Goal: Task Accomplishment & Management: Use online tool/utility

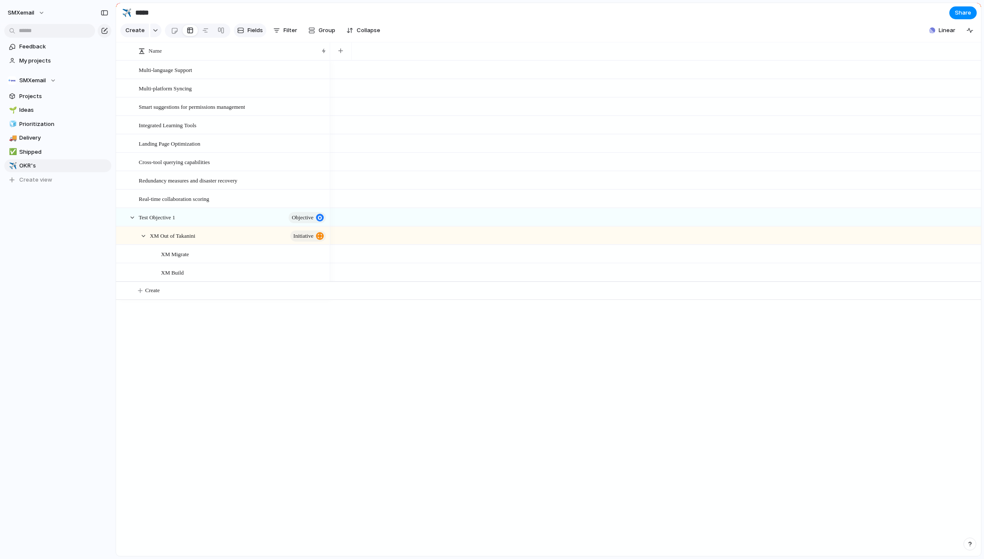
click at [247, 32] on span "Fields" at bounding box center [254, 30] width 15 height 9
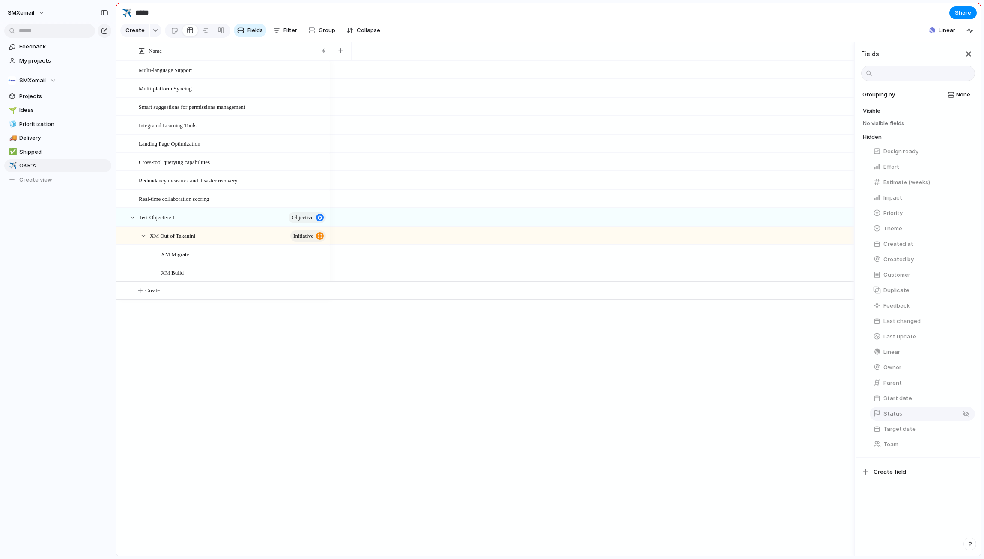
click at [892, 418] on span "Status" at bounding box center [892, 413] width 19 height 9
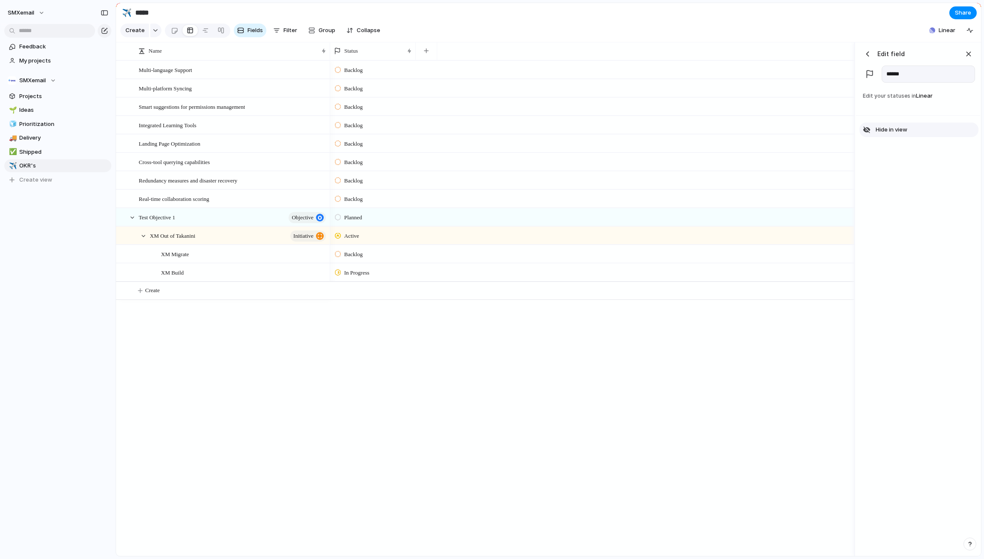
click at [889, 134] on span "Hide in view" at bounding box center [891, 129] width 32 height 9
click at [866, 58] on div "button" at bounding box center [867, 54] width 9 height 9
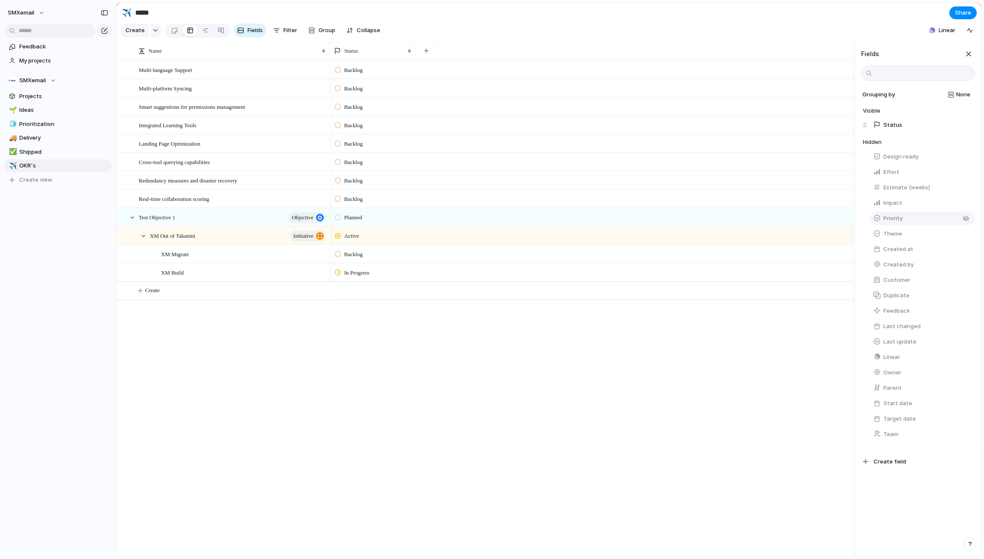
click at [876, 222] on div "button" at bounding box center [877, 218] width 8 height 8
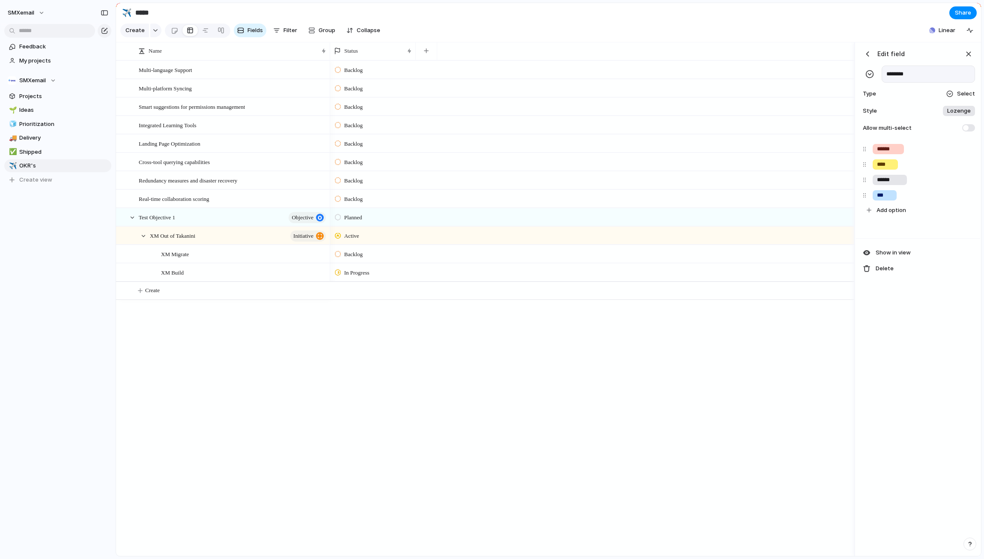
click at [867, 58] on div "button" at bounding box center [867, 54] width 9 height 9
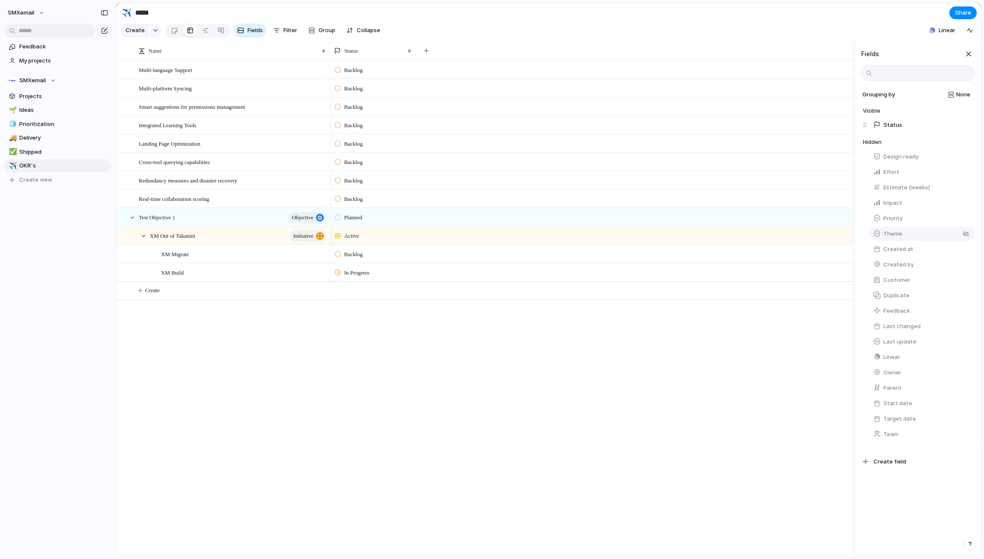
click at [875, 237] on div "button" at bounding box center [877, 233] width 8 height 8
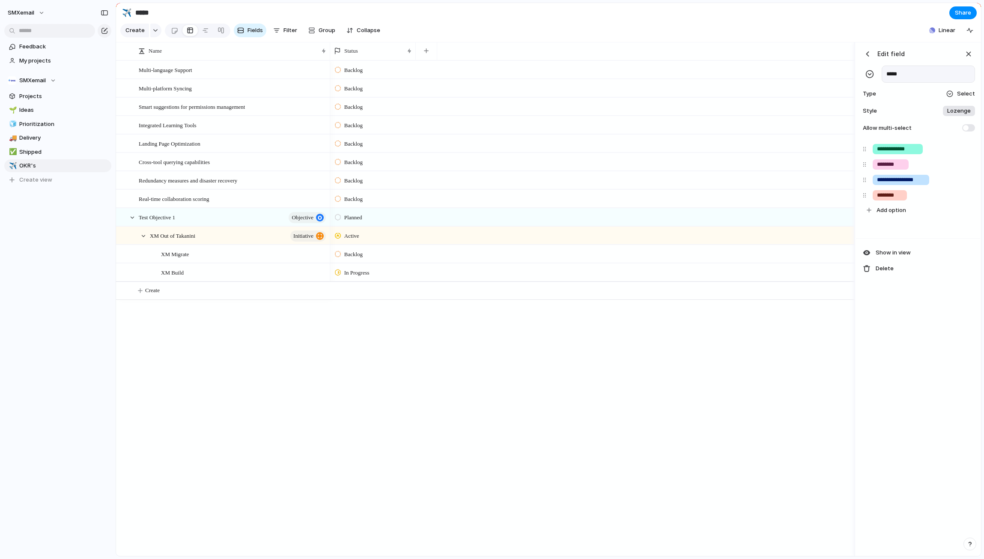
click at [868, 58] on div "button" at bounding box center [867, 54] width 9 height 9
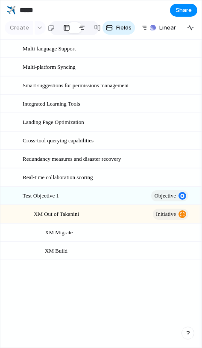
click at [80, 27] on div at bounding box center [82, 28] width 7 height 14
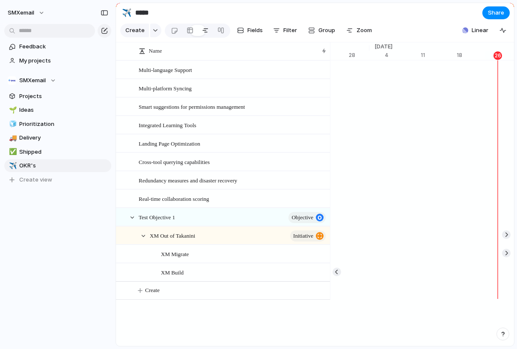
scroll to position [0, 5587]
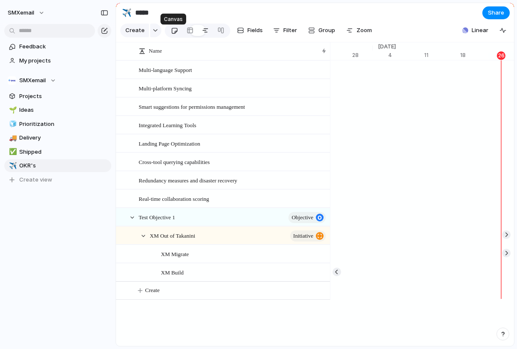
click at [172, 35] on div at bounding box center [174, 31] width 7 height 14
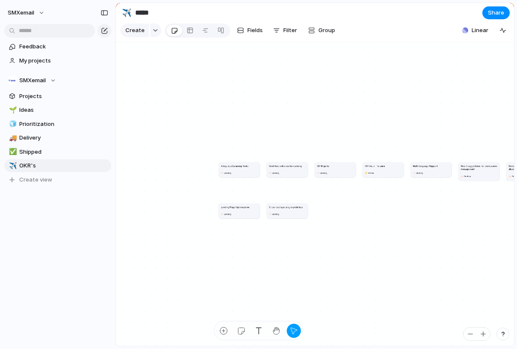
click at [242, 167] on h1 "Integrated Learning Tools" at bounding box center [234, 165] width 27 height 3
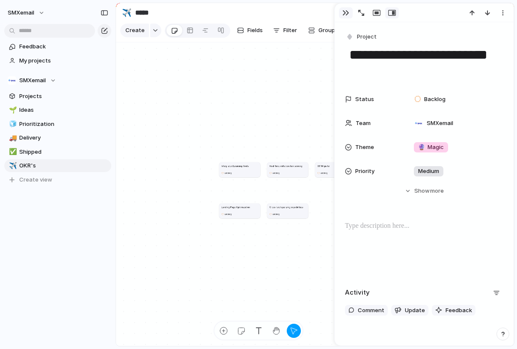
click at [347, 13] on div "button" at bounding box center [345, 12] width 7 height 7
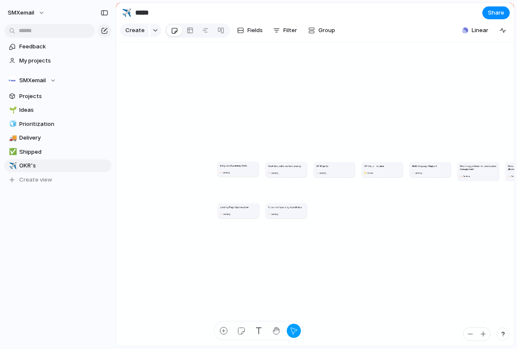
drag, startPoint x: 223, startPoint y: 175, endPoint x: 241, endPoint y: 174, distance: 17.6
click at [241, 174] on div "Backlog" at bounding box center [238, 172] width 36 height 4
click at [220, 33] on div at bounding box center [220, 31] width 7 height 14
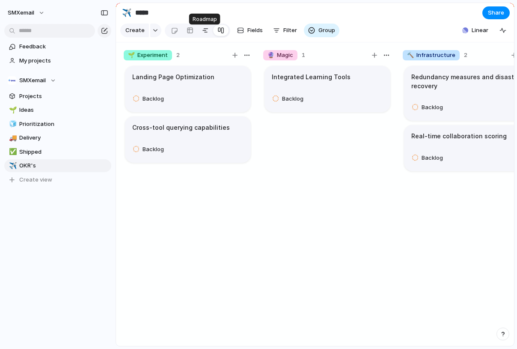
click at [204, 33] on div at bounding box center [205, 31] width 7 height 14
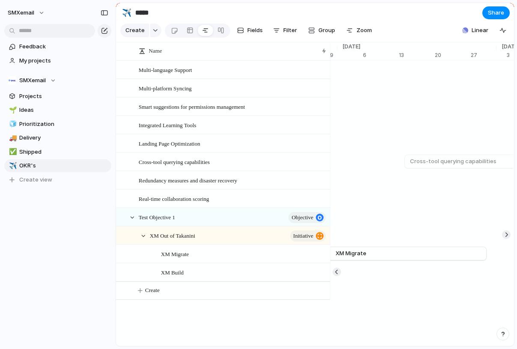
scroll to position [0, 5936]
click at [274, 223] on div at bounding box center [278, 217] width 15 height 11
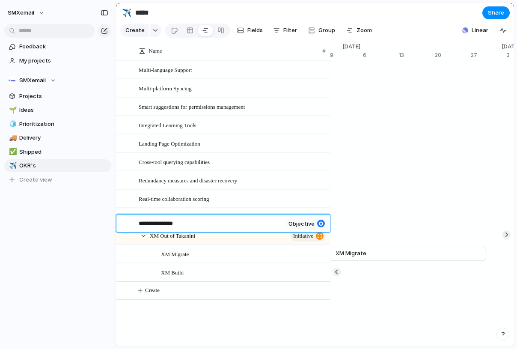
click at [322, 223] on div at bounding box center [321, 224] width 8 height 8
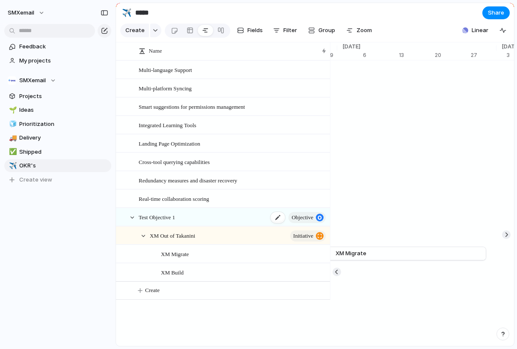
click at [156, 222] on span "Test Objective 1" at bounding box center [157, 217] width 36 height 10
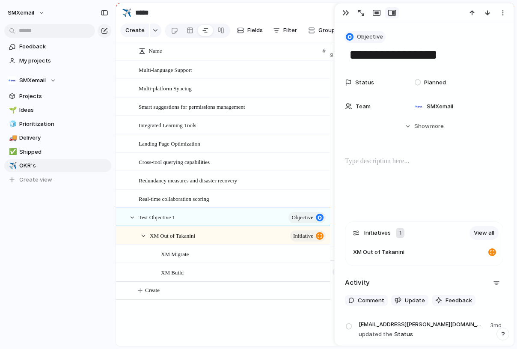
click at [360, 36] on span "Objective" at bounding box center [370, 37] width 26 height 9
click at [437, 28] on div "Goal Program Initiative Launch Workstream Objective Key result Project Customize" at bounding box center [258, 174] width 517 height 349
click at [298, 240] on span "initiative" at bounding box center [303, 236] width 20 height 12
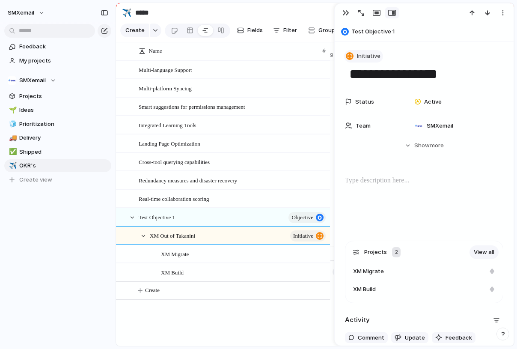
click at [362, 54] on span "Initiative" at bounding box center [369, 56] width 24 height 9
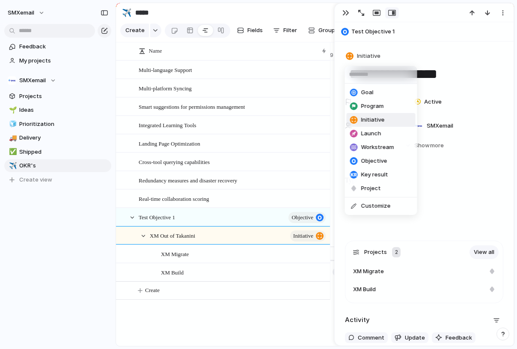
click at [419, 35] on div "Goal Program Initiative Launch Workstream Objective Key result Project Customize" at bounding box center [258, 174] width 517 height 349
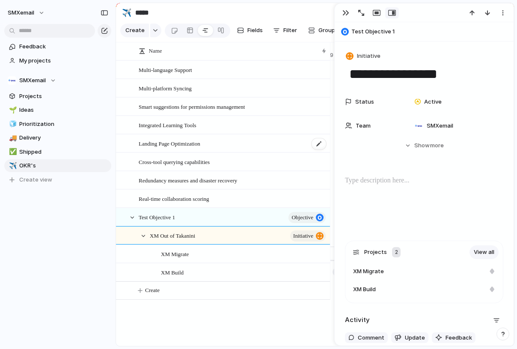
click at [200, 148] on span "Landing Page Optimization" at bounding box center [170, 143] width 62 height 10
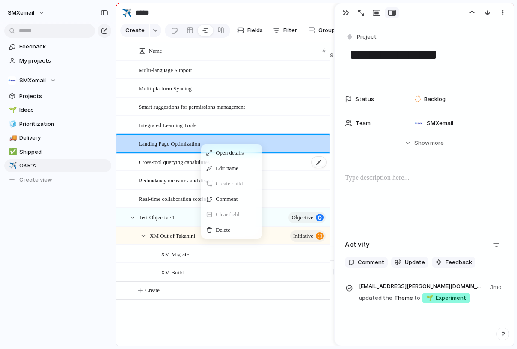
drag, startPoint x: 172, startPoint y: 143, endPoint x: 175, endPoint y: 160, distance: 17.3
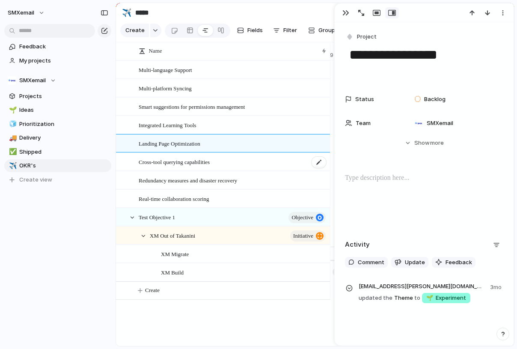
click at [175, 167] on span "Cross-tool querying capabilities" at bounding box center [174, 162] width 71 height 10
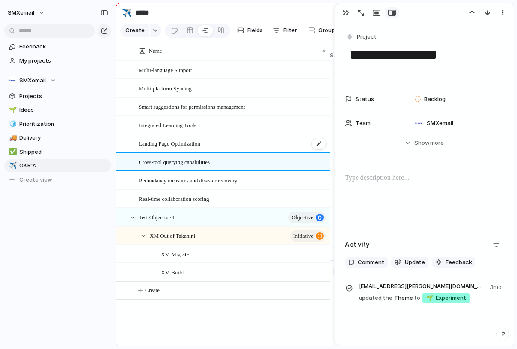
click at [181, 148] on span "Landing Page Optimization" at bounding box center [170, 143] width 62 height 10
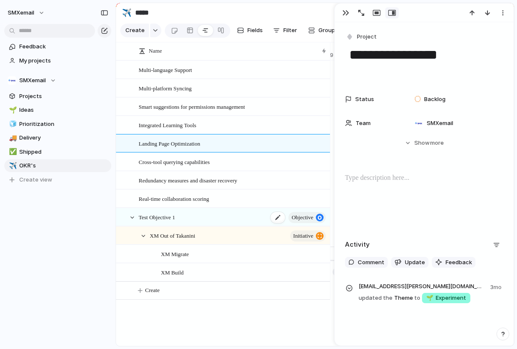
click at [186, 224] on div "Test Objective 1 objective" at bounding box center [233, 217] width 188 height 18
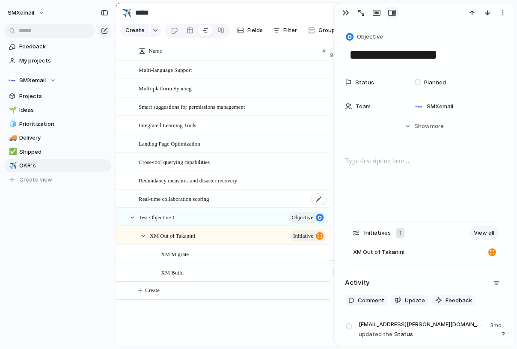
click at [189, 203] on span "Real-time collaboration scoring" at bounding box center [174, 198] width 71 height 10
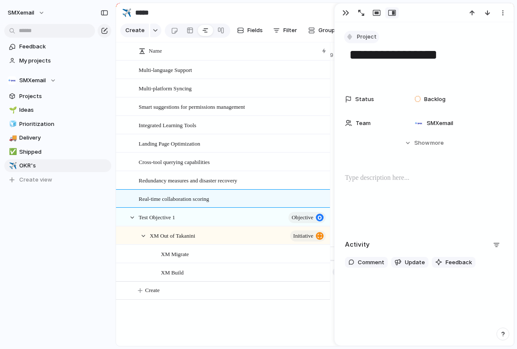
click at [363, 38] on span "Project" at bounding box center [367, 37] width 20 height 9
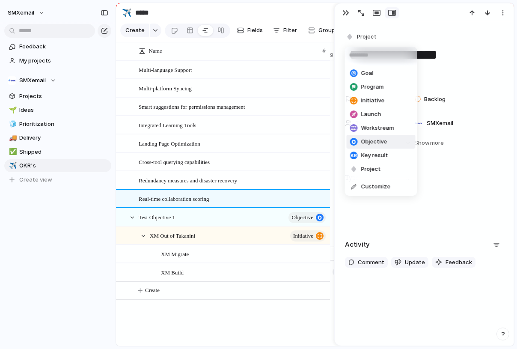
click at [374, 141] on span "Objective" at bounding box center [374, 141] width 26 height 9
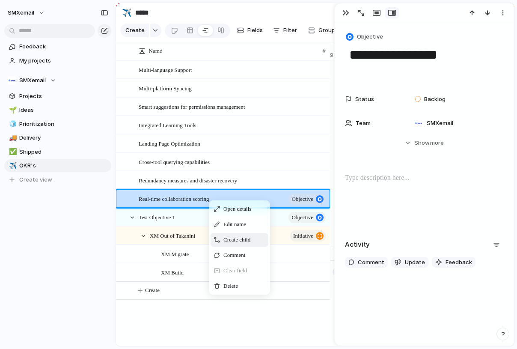
click at [232, 244] on span "Create child" at bounding box center [236, 239] width 27 height 9
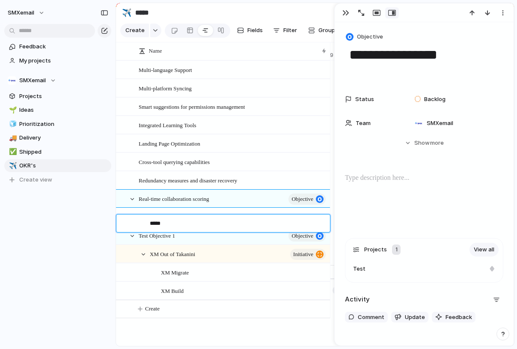
type textarea "******"
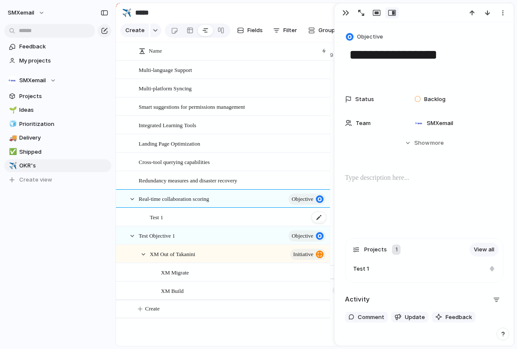
click at [157, 222] on span "Test 1" at bounding box center [156, 217] width 13 height 10
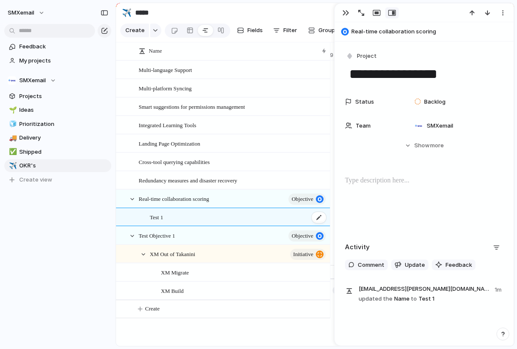
click at [219, 223] on div "Test 1" at bounding box center [238, 217] width 177 height 18
click at [378, 33] on span "Real-time collaboration scoring" at bounding box center [430, 31] width 158 height 9
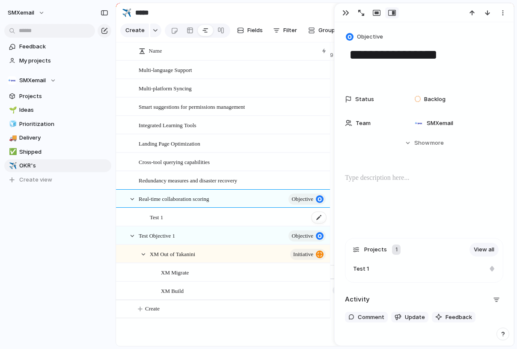
click at [261, 220] on div "Test 1" at bounding box center [238, 217] width 177 height 18
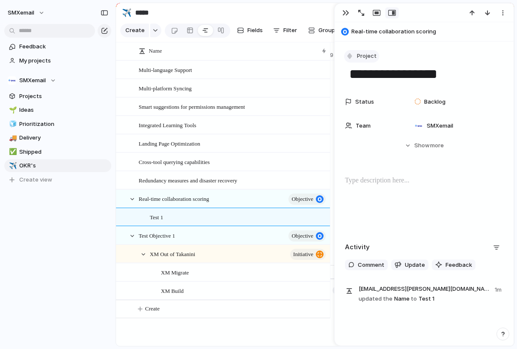
click at [357, 55] on span "Project" at bounding box center [367, 56] width 20 height 9
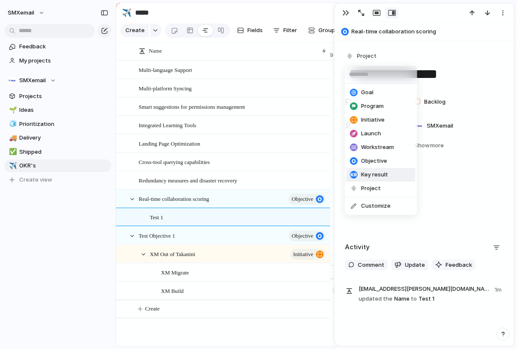
click at [377, 175] on span "Key result" at bounding box center [374, 174] width 27 height 9
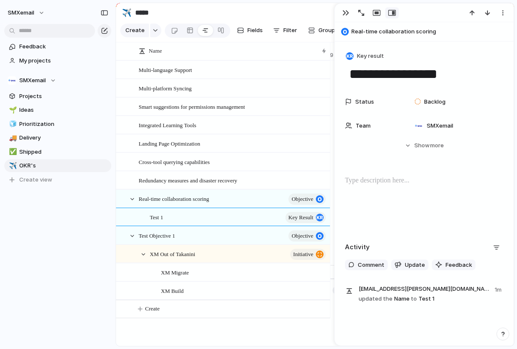
click at [393, 206] on div at bounding box center [424, 202] width 158 height 55
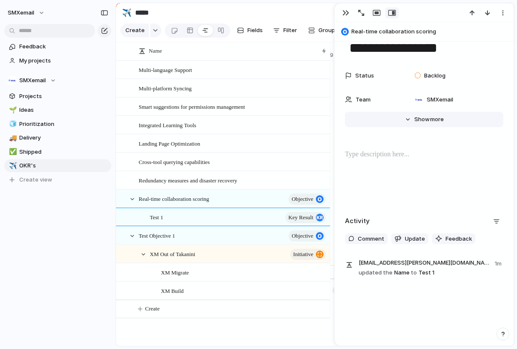
click at [410, 116] on button "Hide Show more" at bounding box center [424, 119] width 158 height 15
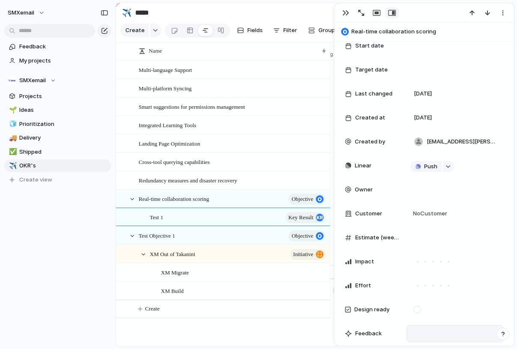
scroll to position [0, 0]
